Goal: Task Accomplishment & Management: Complete application form

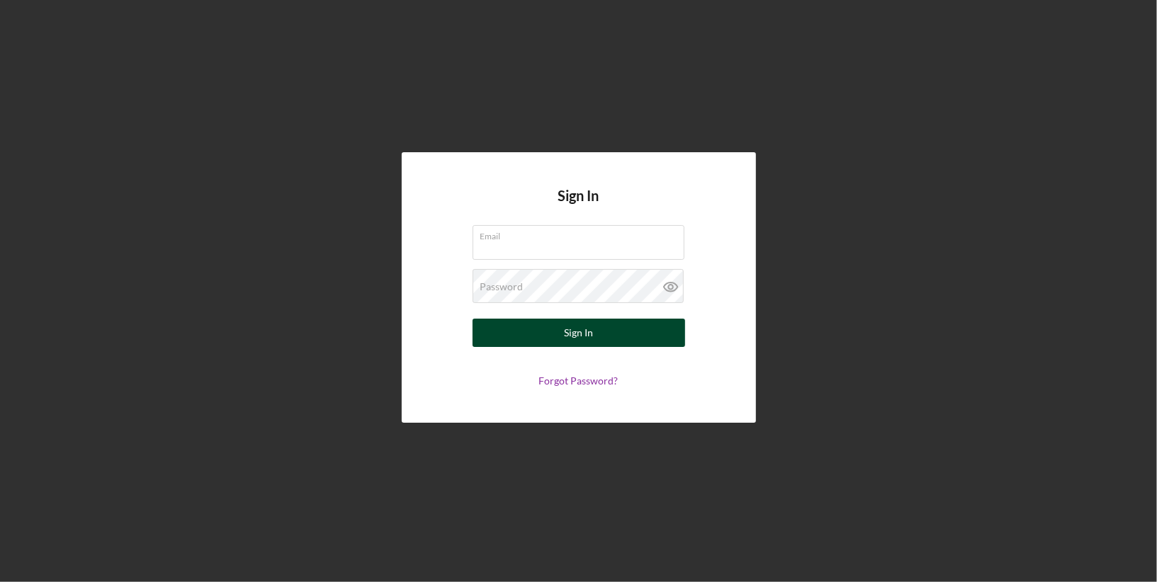
type input "[PERSON_NAME][EMAIL_ADDRESS][DOMAIN_NAME]"
click at [593, 334] on button "Sign In" at bounding box center [579, 333] width 213 height 28
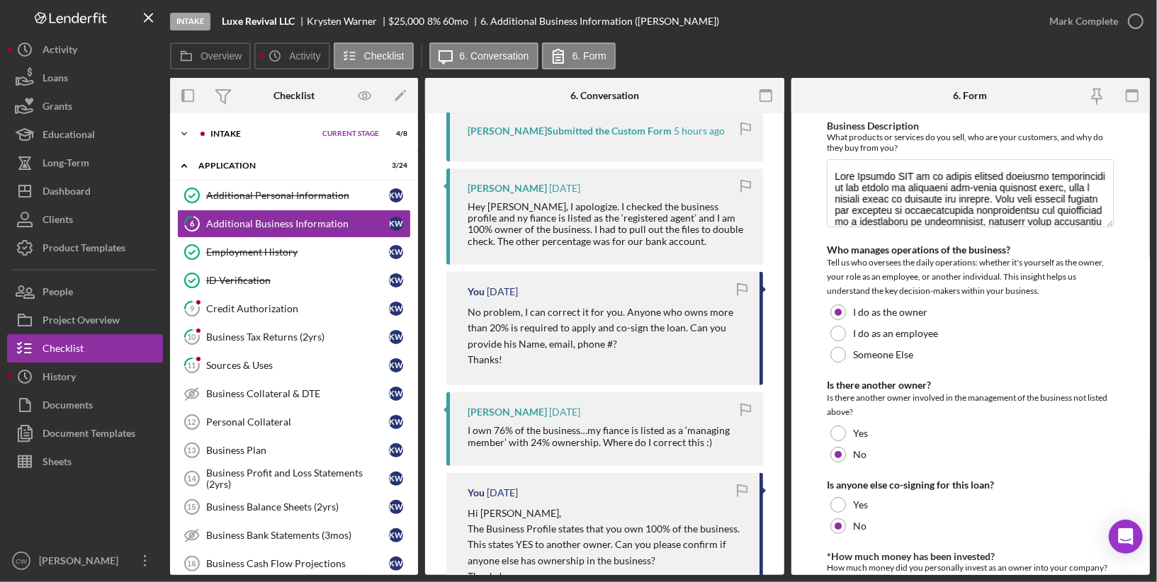
click at [344, 128] on div "Icon/Expander Intake Current Stage 4 / 8 Set Stage" at bounding box center [294, 134] width 248 height 28
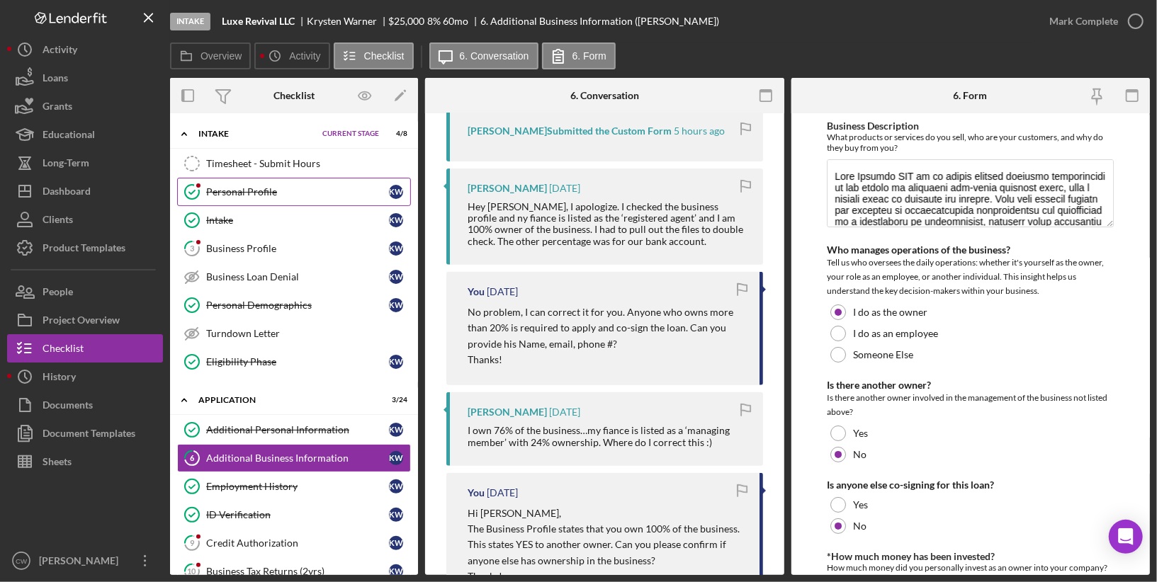
click at [292, 195] on div "Personal Profile" at bounding box center [297, 191] width 183 height 11
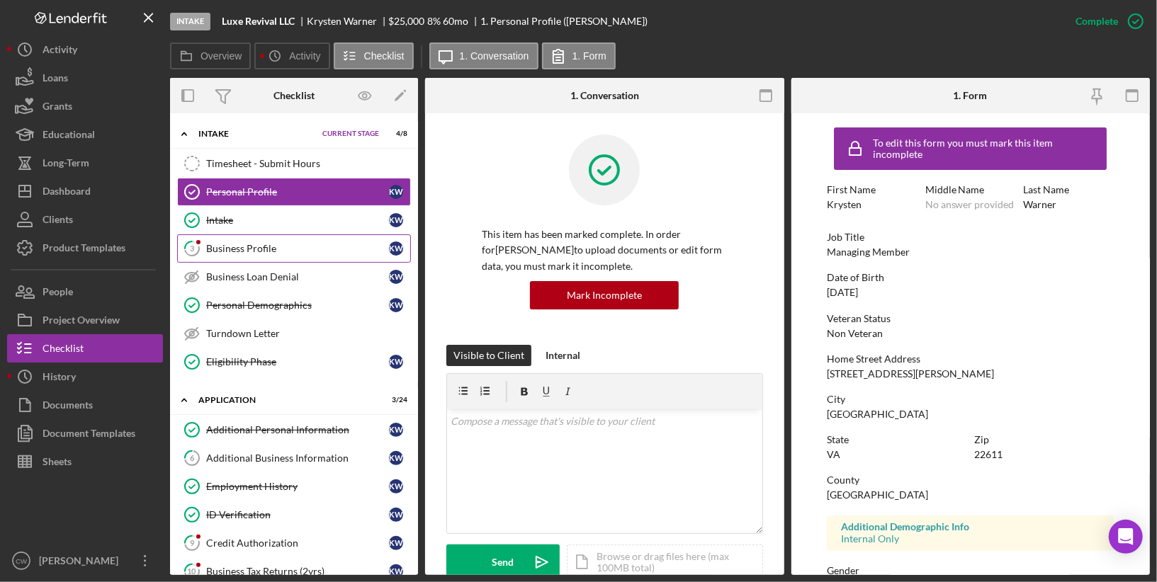
click at [282, 247] on div "Business Profile" at bounding box center [297, 248] width 183 height 11
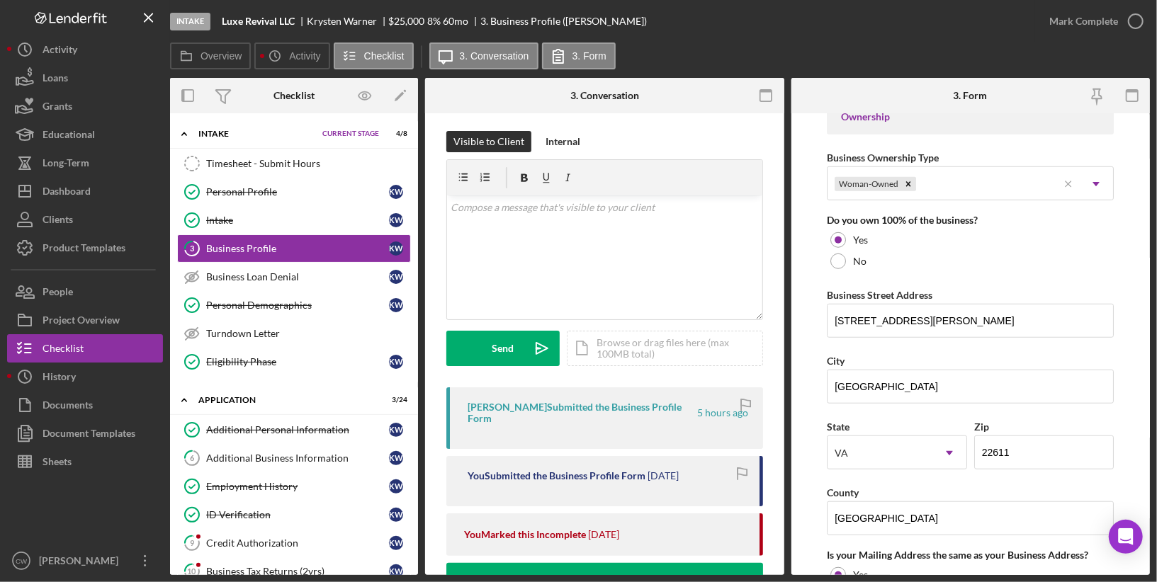
scroll to position [1099, 0]
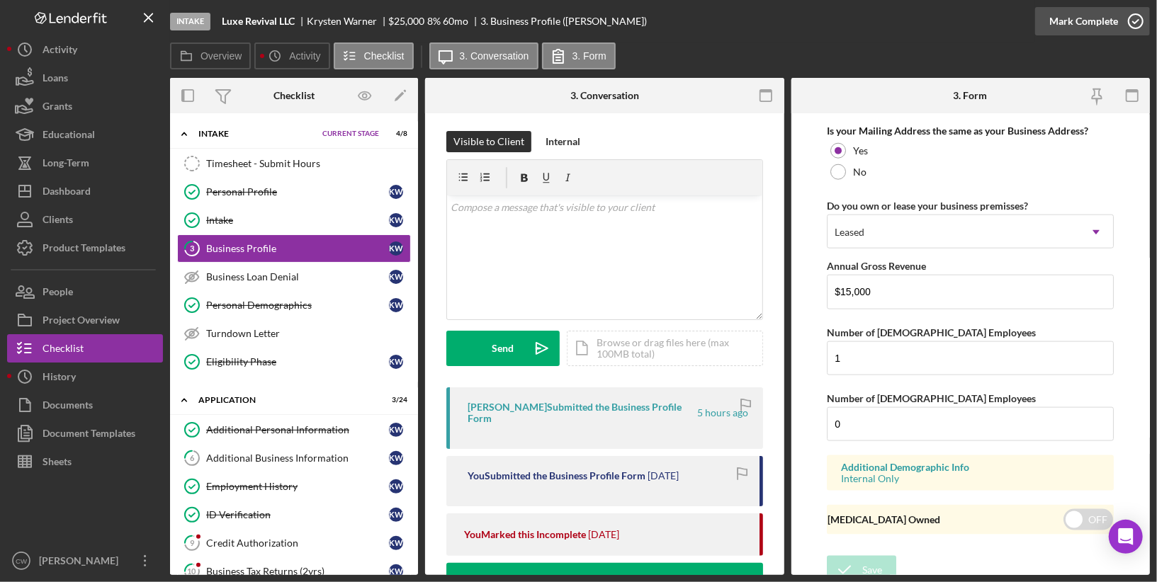
click at [1078, 21] on div "Mark Complete" at bounding box center [1083, 21] width 69 height 28
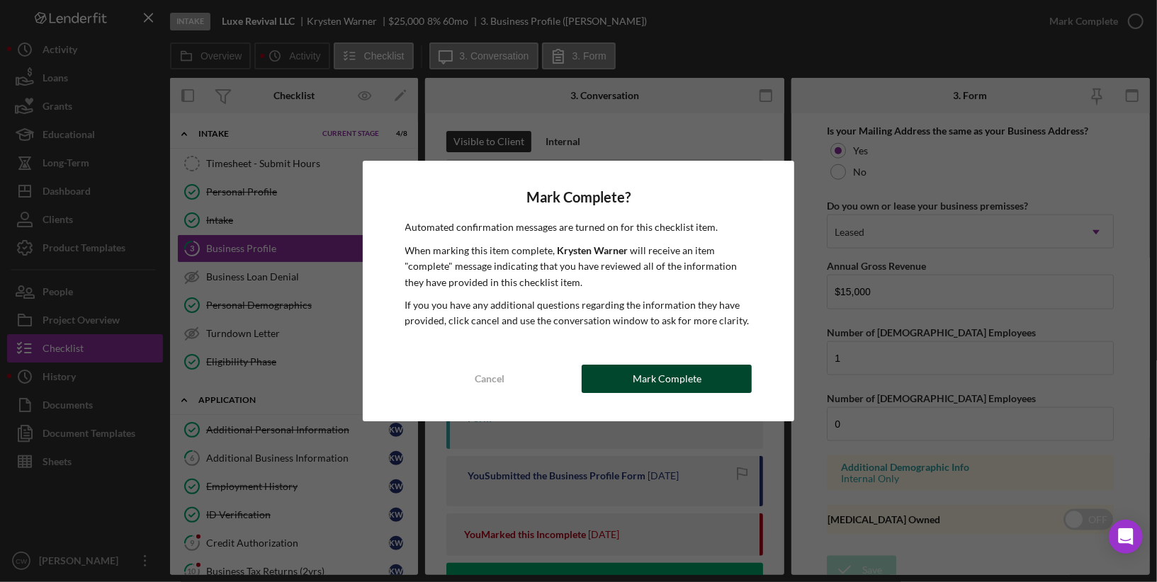
click at [672, 372] on div "Mark Complete" at bounding box center [667, 379] width 69 height 28
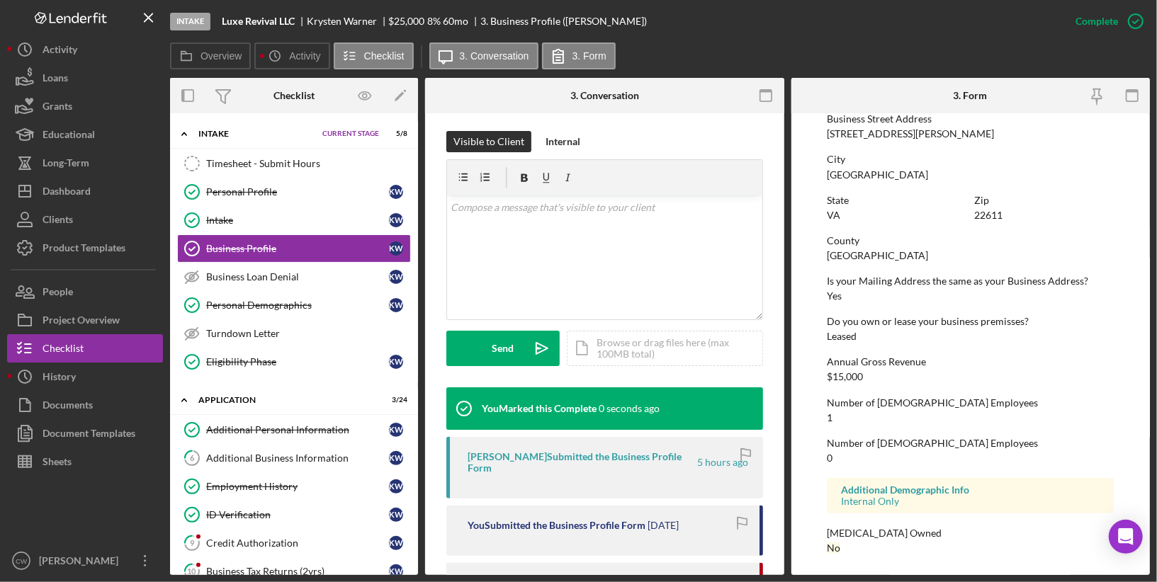
scroll to position [645, 0]
click at [242, 538] on div "Credit Authorization" at bounding box center [297, 543] width 183 height 11
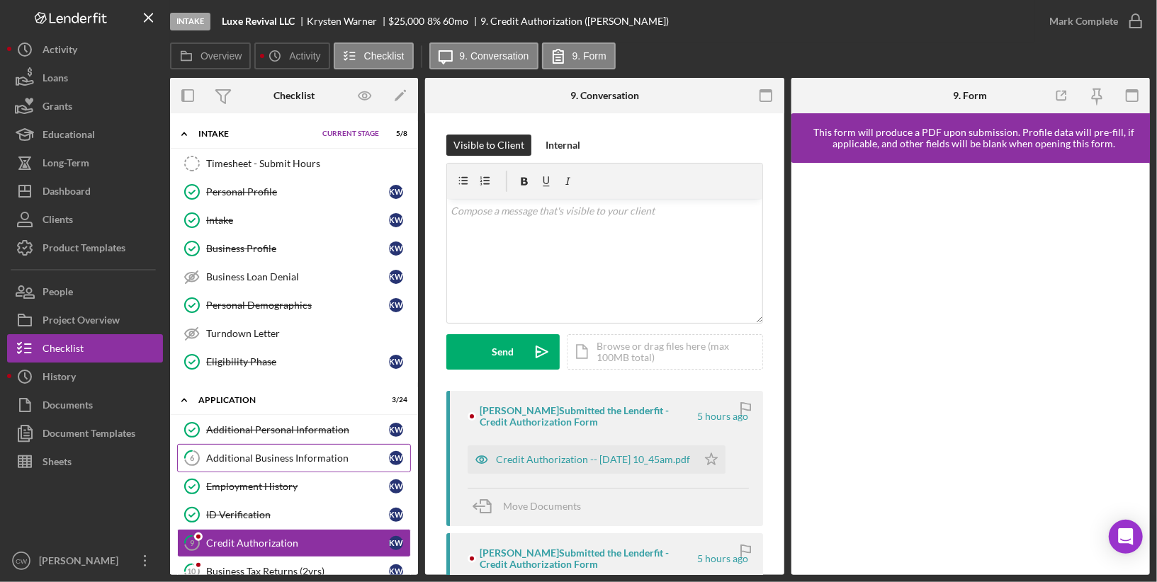
scroll to position [268, 0]
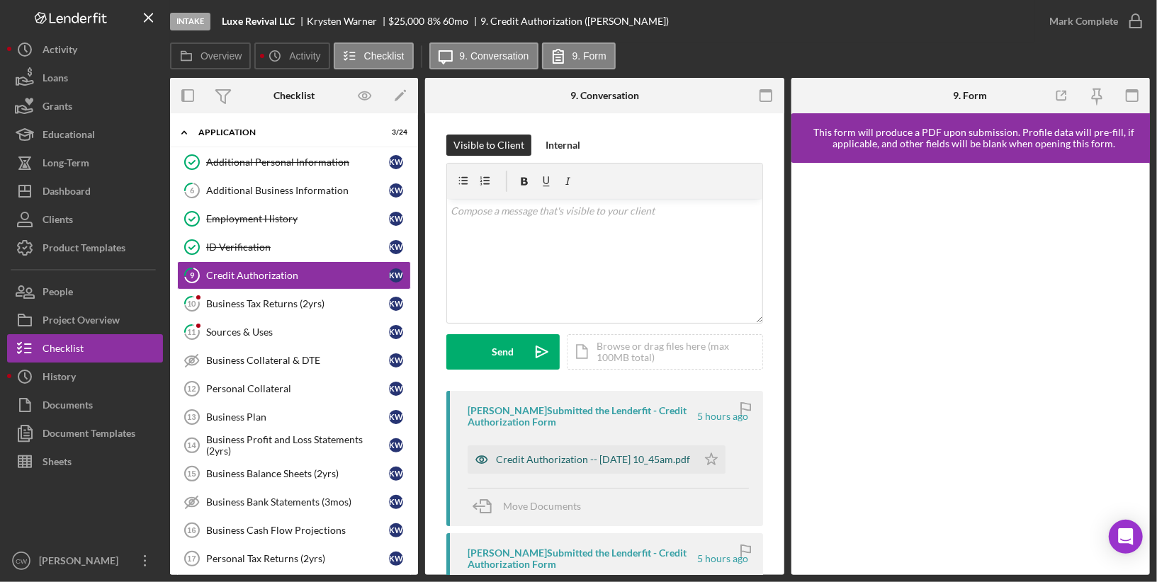
click at [548, 454] on div "Credit Authorization -- 2025-09-29 10_45am.pdf" at bounding box center [593, 459] width 194 height 11
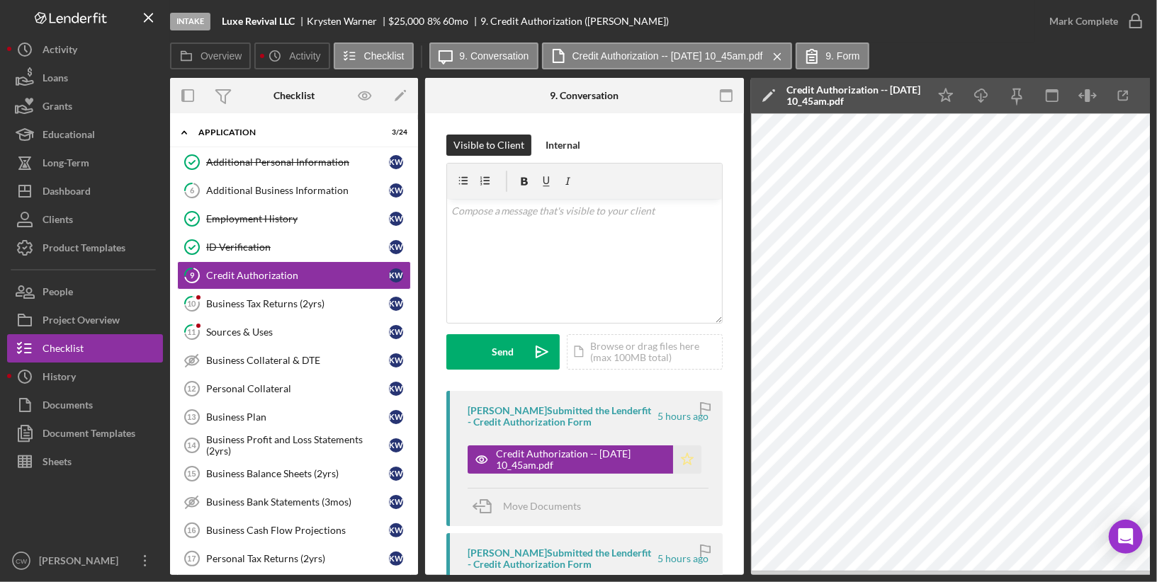
click at [677, 460] on icon "Icon/Star" at bounding box center [687, 460] width 28 height 28
click at [1099, 23] on div "Mark Complete" at bounding box center [1083, 21] width 69 height 28
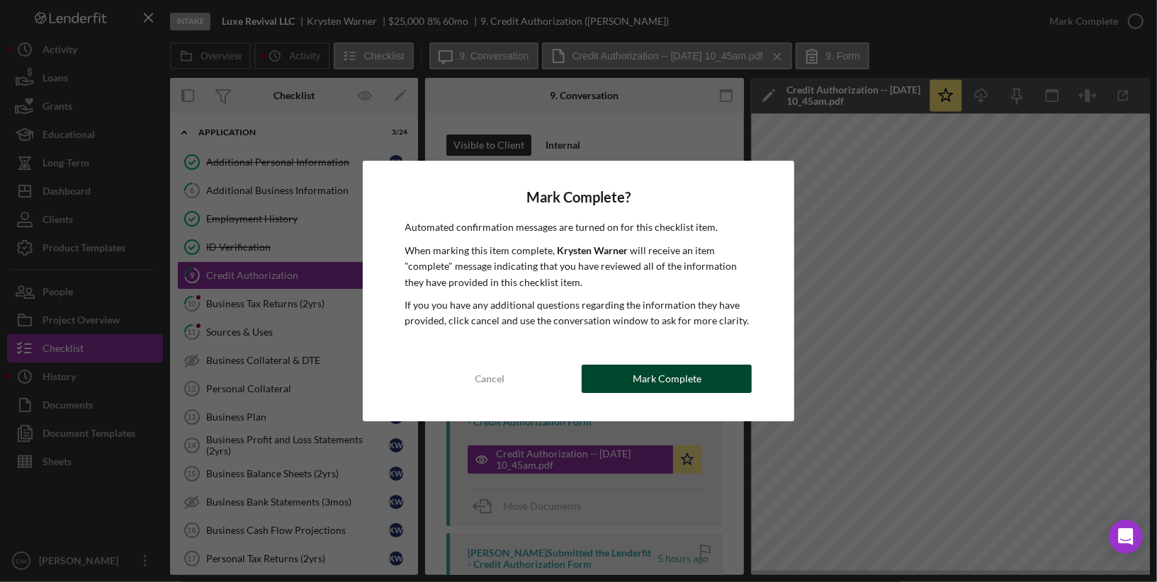
click at [700, 378] on button "Mark Complete" at bounding box center [667, 379] width 170 height 28
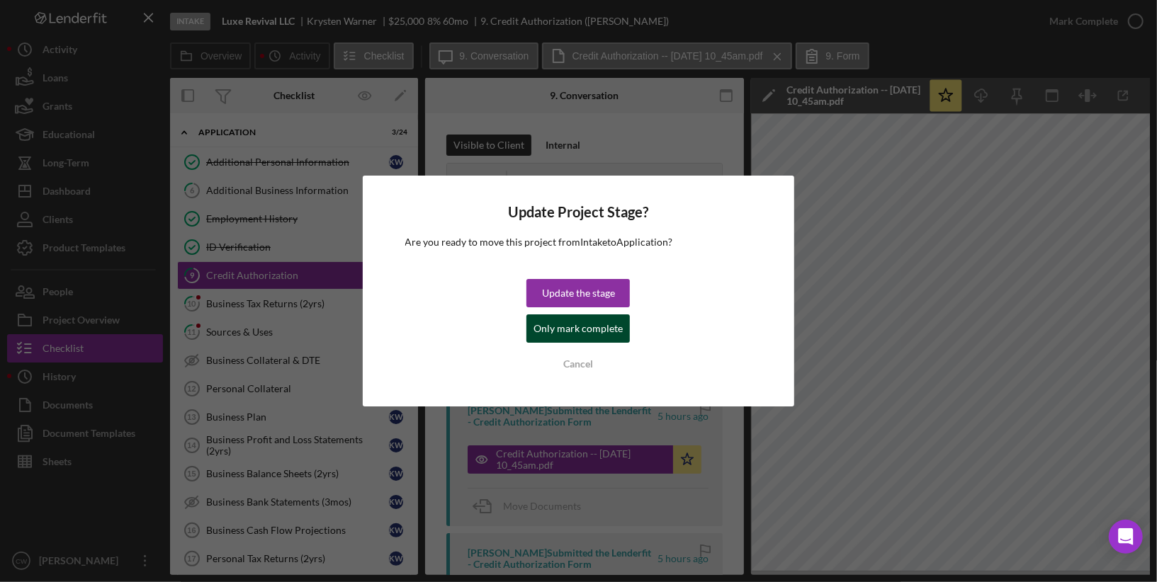
click at [572, 325] on div "Only mark complete" at bounding box center [577, 329] width 89 height 28
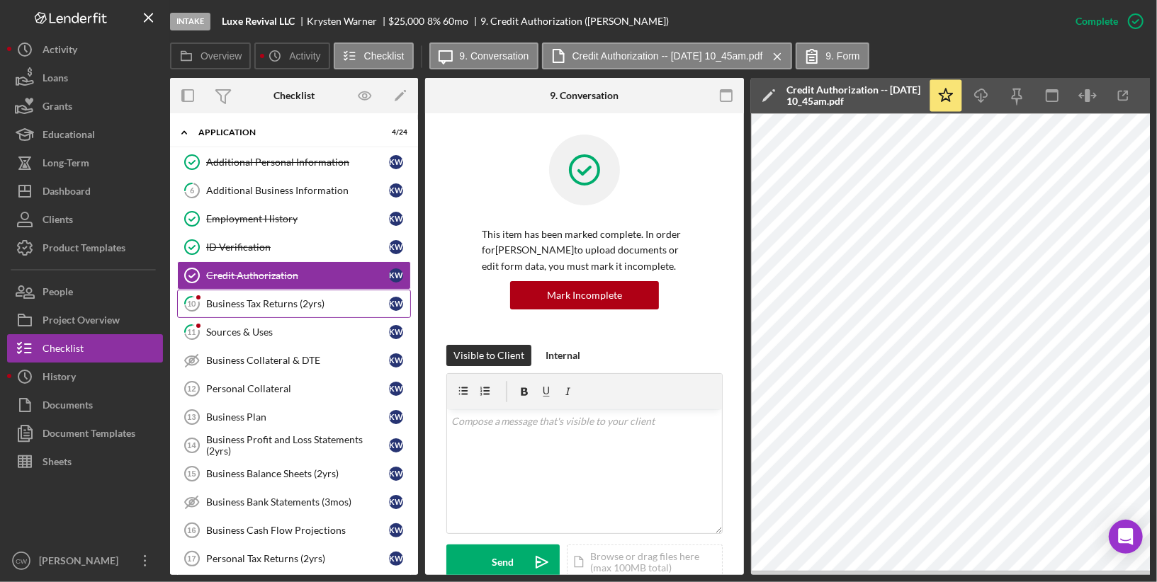
click at [351, 298] on div "Business Tax Returns (2yrs)" at bounding box center [297, 303] width 183 height 11
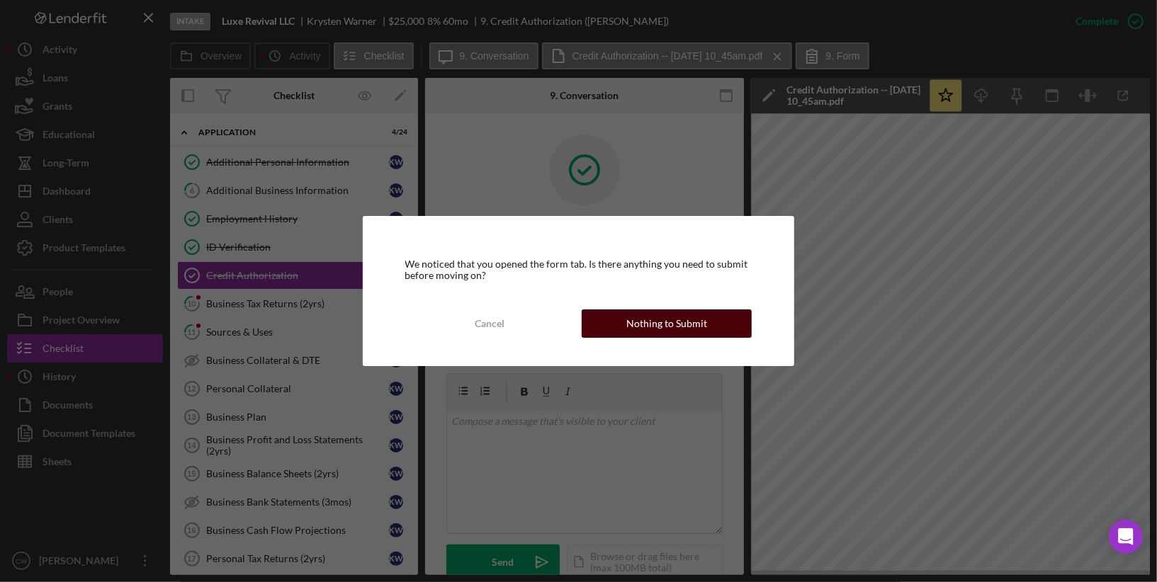
click at [687, 325] on div "Nothing to Submit" at bounding box center [666, 324] width 81 height 28
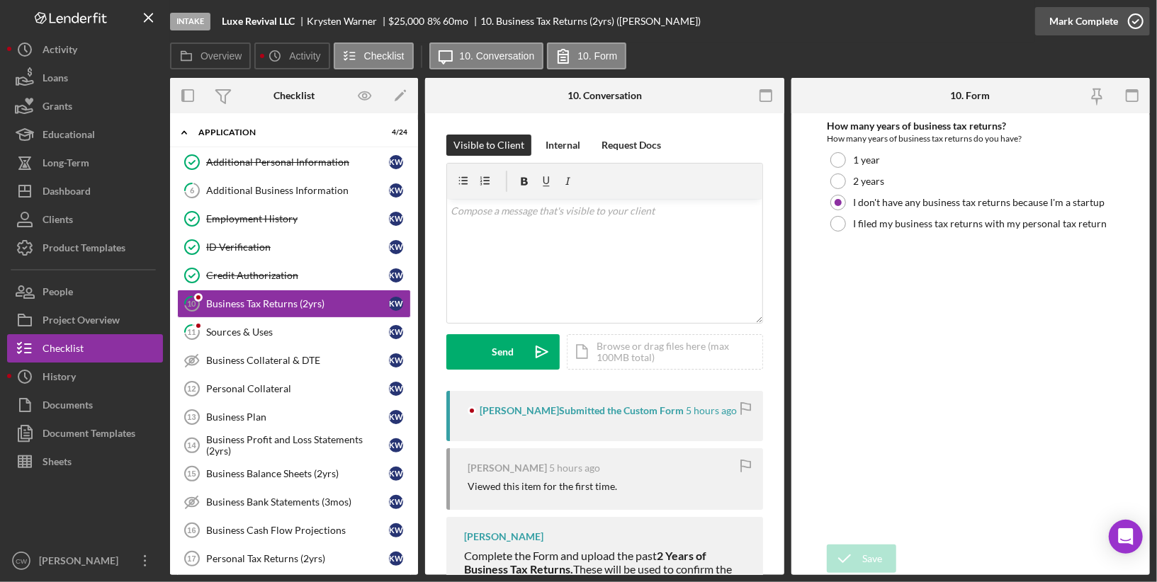
click at [1090, 26] on div "Mark Complete" at bounding box center [1083, 21] width 69 height 28
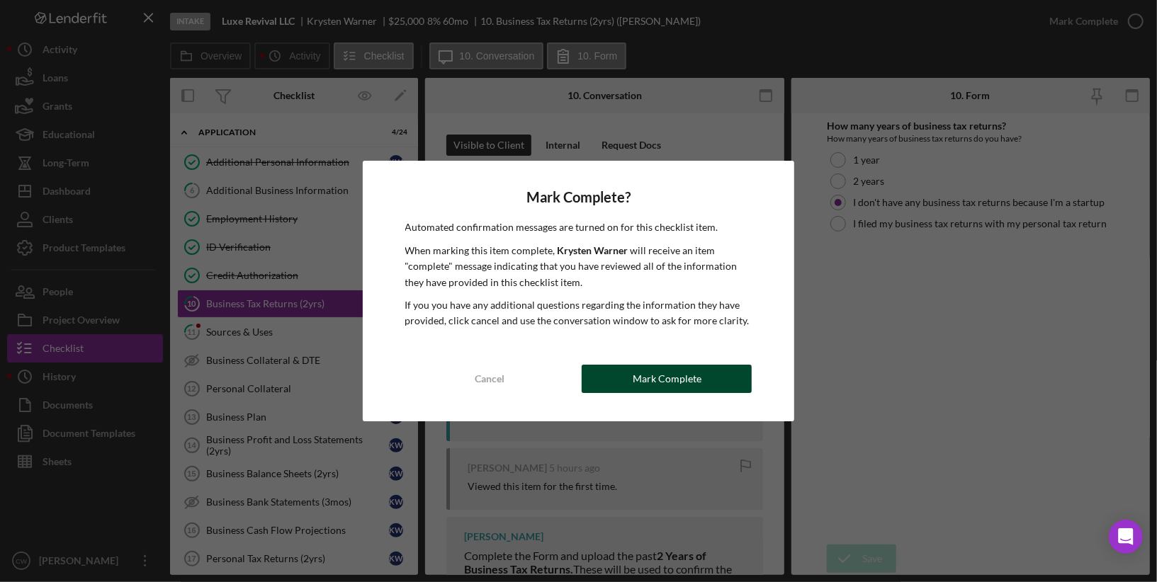
click at [645, 383] on div "Mark Complete" at bounding box center [667, 379] width 69 height 28
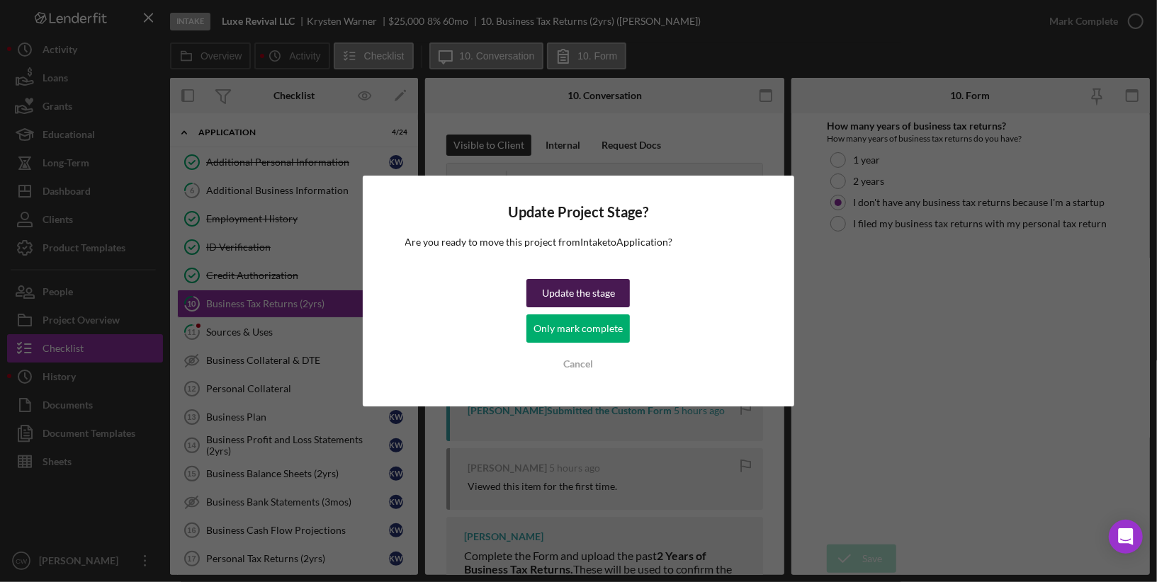
click at [567, 291] on div "Update the stage" at bounding box center [578, 293] width 73 height 28
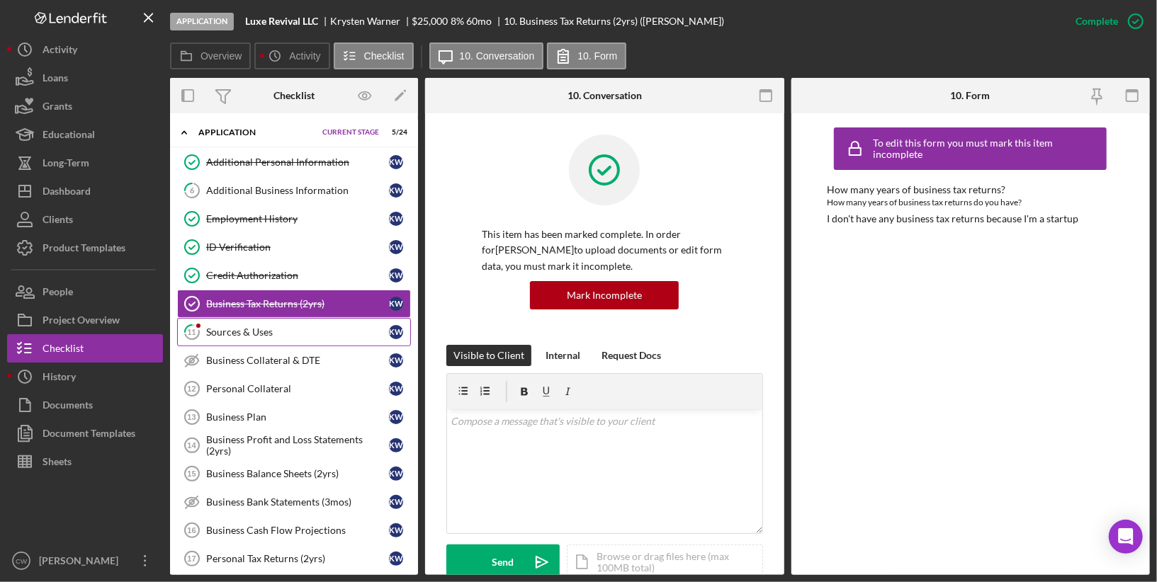
click at [296, 327] on div "Sources & Uses" at bounding box center [297, 332] width 183 height 11
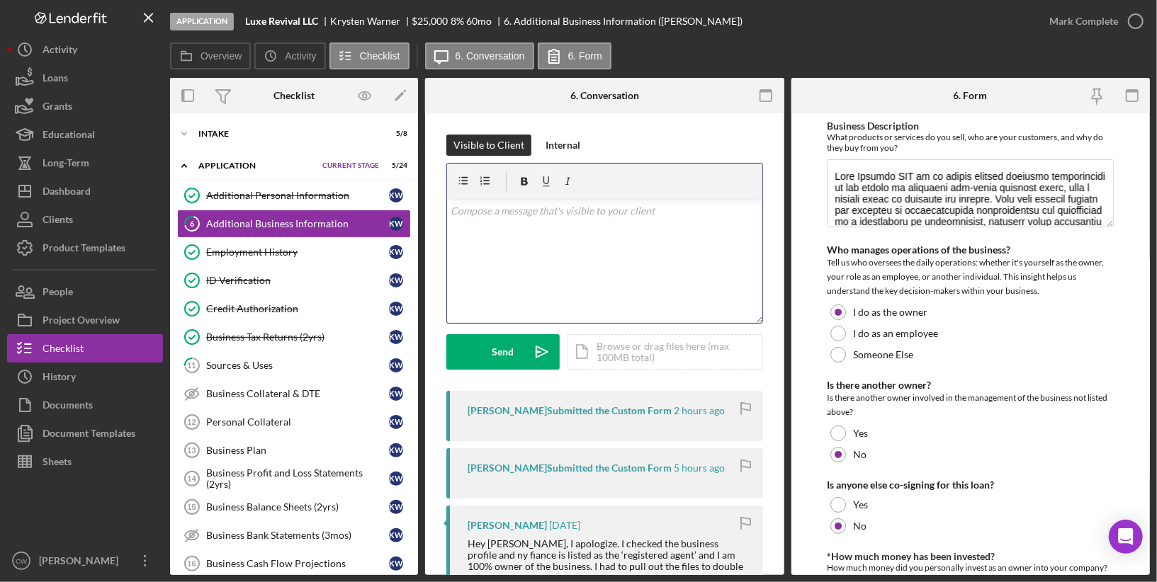
click at [635, 216] on p at bounding box center [604, 211] width 307 height 16
click at [499, 352] on div "Send" at bounding box center [503, 351] width 22 height 35
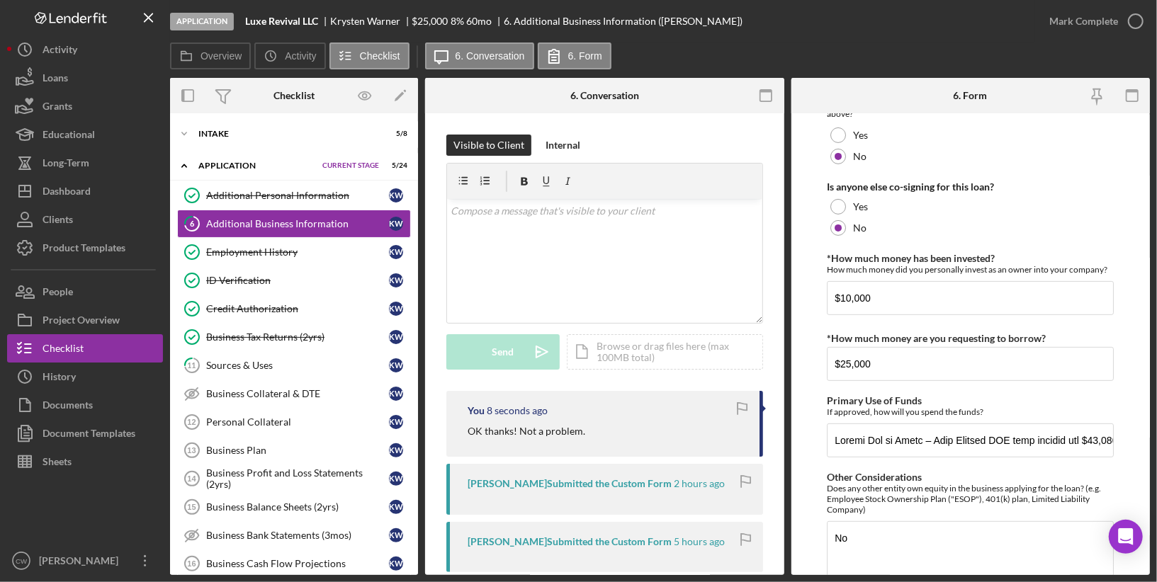
scroll to position [448, 0]
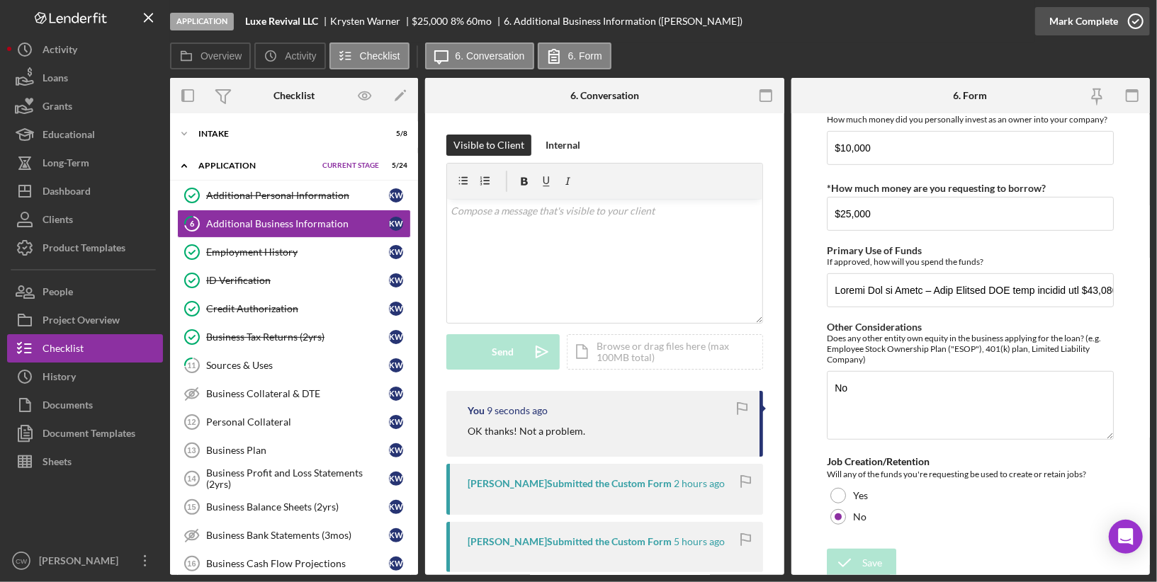
click at [1090, 24] on div "Mark Complete" at bounding box center [1083, 21] width 69 height 28
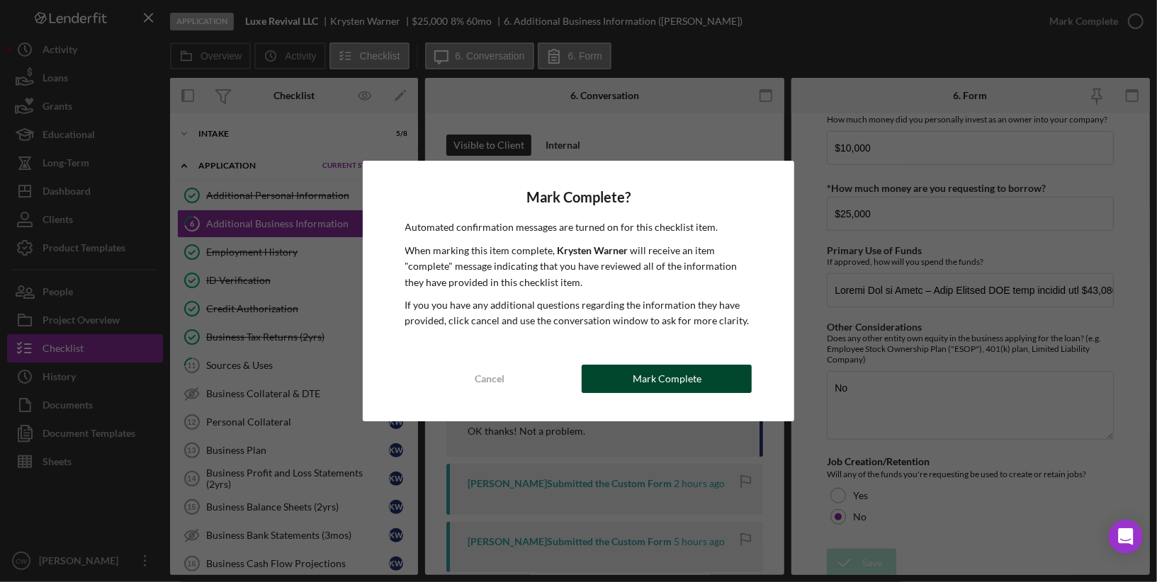
click at [632, 376] on button "Mark Complete" at bounding box center [667, 379] width 170 height 28
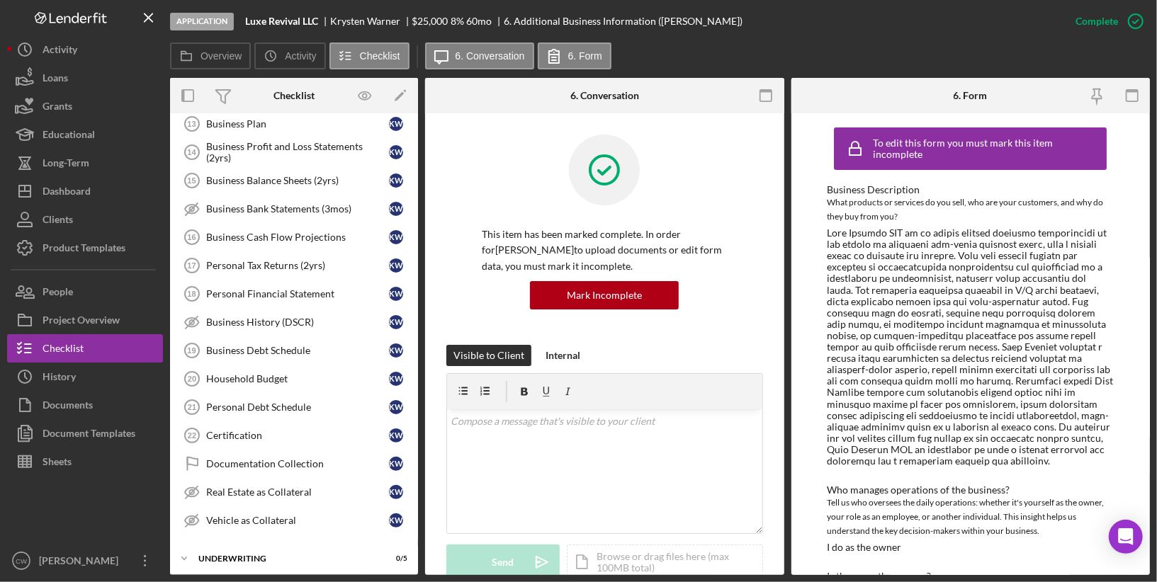
scroll to position [0, 0]
